Goal: Find contact information: Find contact information

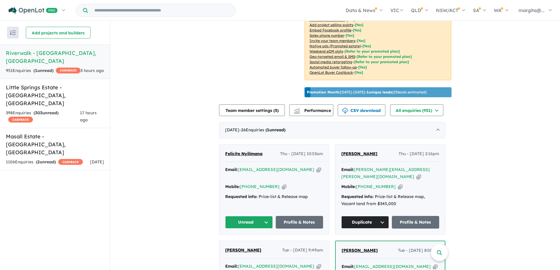
scroll to position [177, 0]
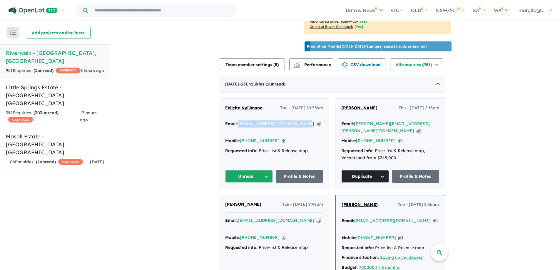
drag, startPoint x: 240, startPoint y: 131, endPoint x: 302, endPoint y: 130, distance: 61.7
click at [302, 130] on div "Email: [EMAIL_ADDRESS][DOMAIN_NAME] Copied!" at bounding box center [274, 127] width 98 height 14
copy a%20Riverwalk%20-%20Werribee"] "[EMAIL_ADDRESS][DOMAIN_NAME]"
drag, startPoint x: 242, startPoint y: 139, endPoint x: 272, endPoint y: 139, distance: 30.9
click at [272, 139] on div "Mobile: [PHONE_NUMBER] Copied!" at bounding box center [274, 141] width 98 height 7
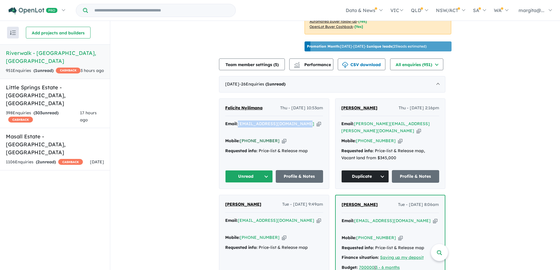
copy div "[PHONE_NUMBER]"
click at [250, 141] on link "[PHONE_NUMBER]" at bounding box center [260, 140] width 40 height 5
drag, startPoint x: 240, startPoint y: 129, endPoint x: 301, endPoint y: 130, distance: 61.4
click at [301, 130] on div "Email: [EMAIL_ADDRESS][DOMAIN_NAME] Copied!" at bounding box center [274, 127] width 98 height 14
copy div "[EMAIL_ADDRESS][DOMAIN_NAME]"
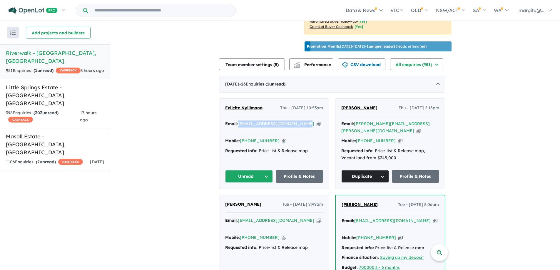
click at [268, 172] on button "Unread" at bounding box center [249, 176] width 48 height 13
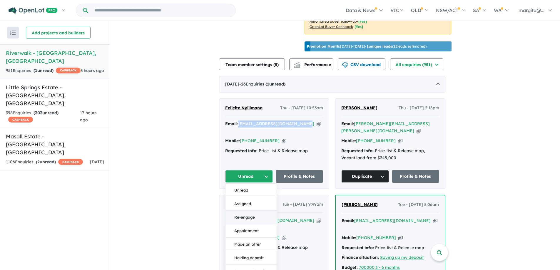
click at [242, 217] on button "Re-engage" at bounding box center [250, 218] width 51 height 14
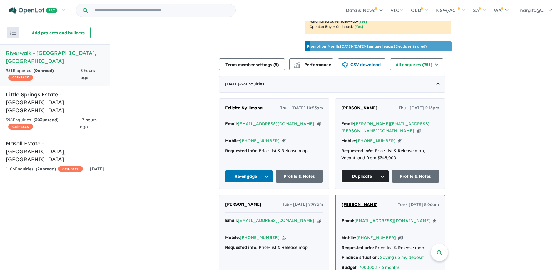
click at [319, 140] on div "Mobile: [PHONE_NUMBER] Copied!" at bounding box center [274, 141] width 98 height 7
